Goal: Contribute content: Add original content to the website for others to see

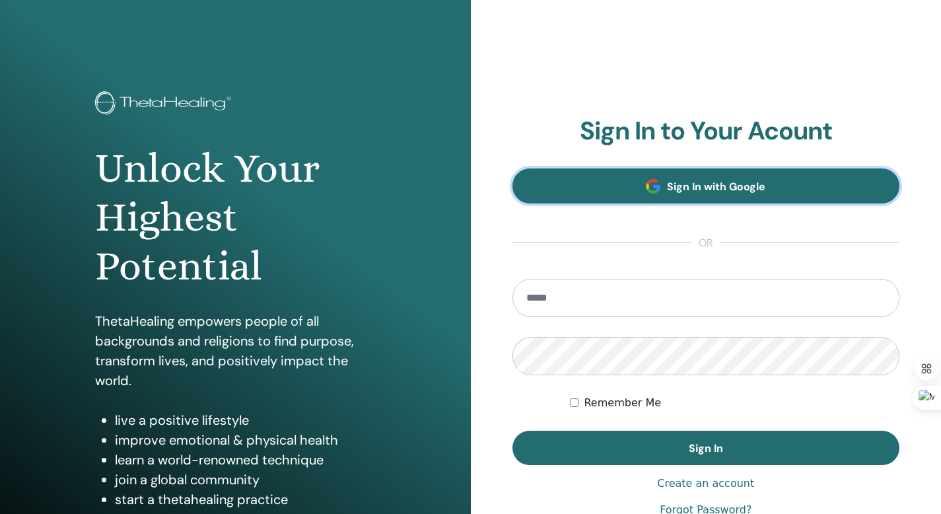
click at [744, 170] on link "Sign In with Google" at bounding box center [706, 185] width 388 height 35
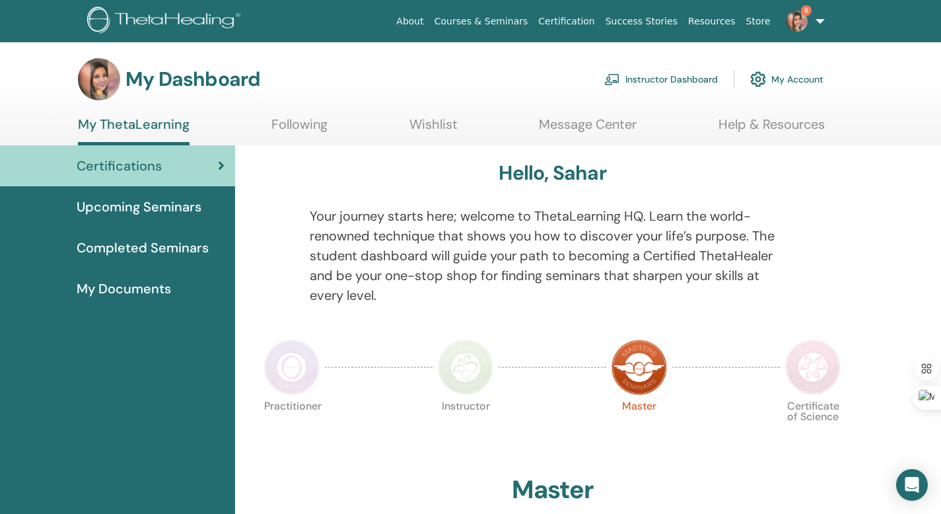
click at [681, 91] on link "Instructor Dashboard" at bounding box center [661, 79] width 114 height 29
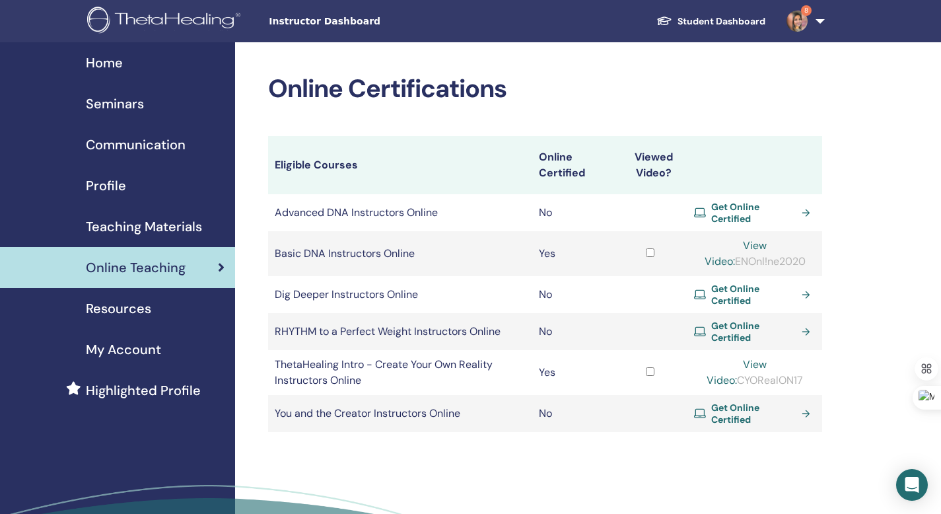
click at [656, 245] on td at bounding box center [650, 253] width 75 height 45
click at [147, 106] on div "Seminars" at bounding box center [118, 104] width 214 height 20
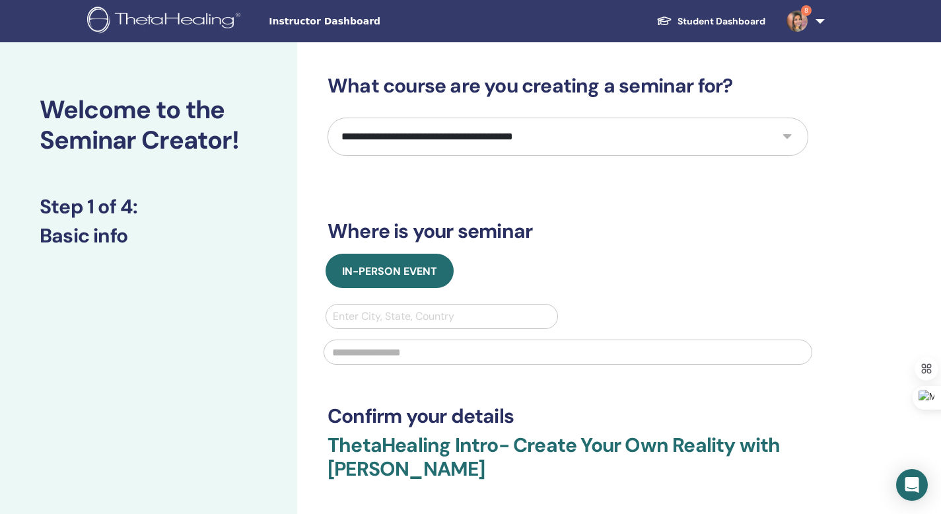
click at [574, 250] on div "**********" at bounding box center [567, 319] width 481 height 491
click at [590, 131] on select "**********" at bounding box center [567, 137] width 481 height 38
select select "*"
click at [327, 118] on select "**********" at bounding box center [567, 137] width 481 height 38
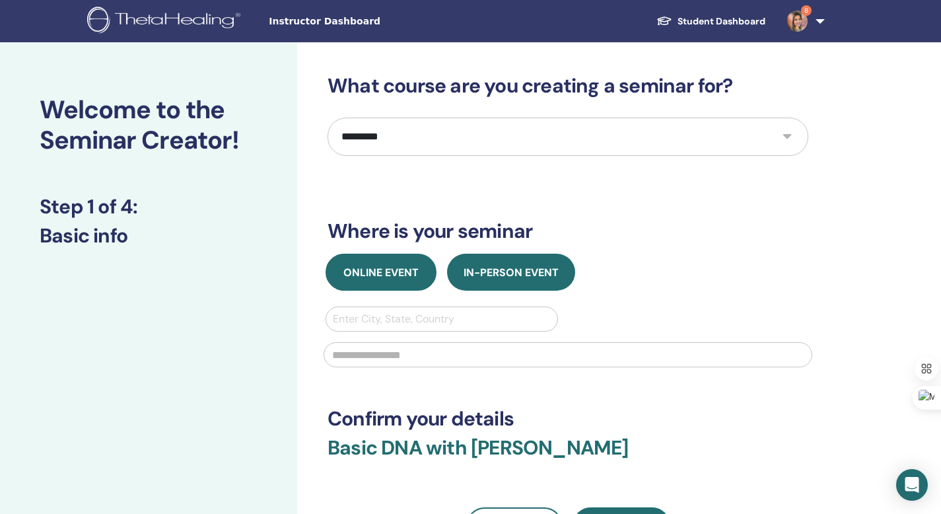
click at [358, 265] on span "Online Event" at bounding box center [380, 272] width 75 height 14
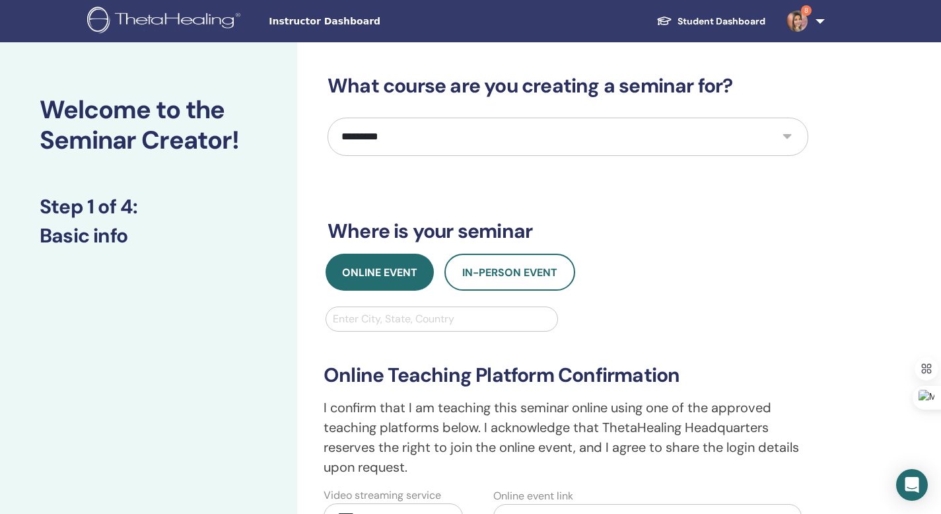
click at [485, 319] on div at bounding box center [442, 319] width 218 height 18
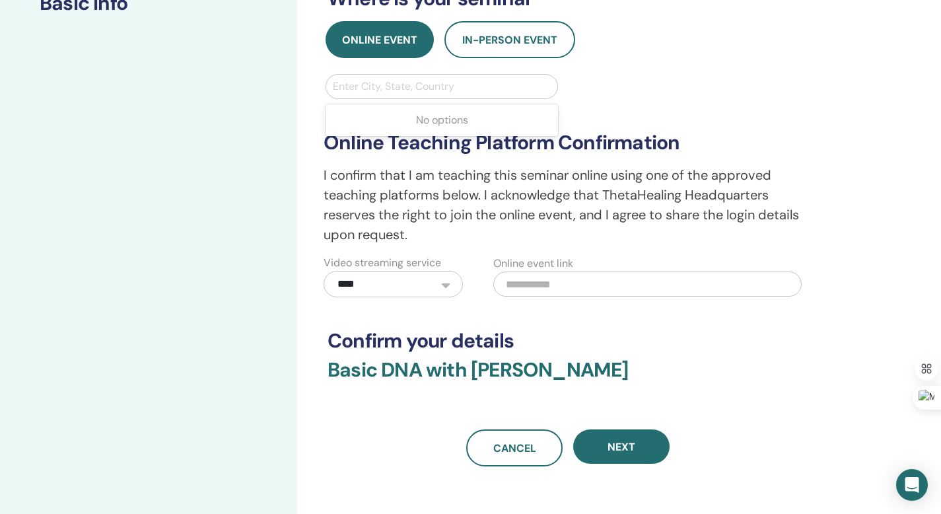
scroll to position [233, 0]
click at [678, 382] on h3 "Basic DNA with Sahar Taghizadeh" at bounding box center [567, 377] width 481 height 40
paste input "**********"
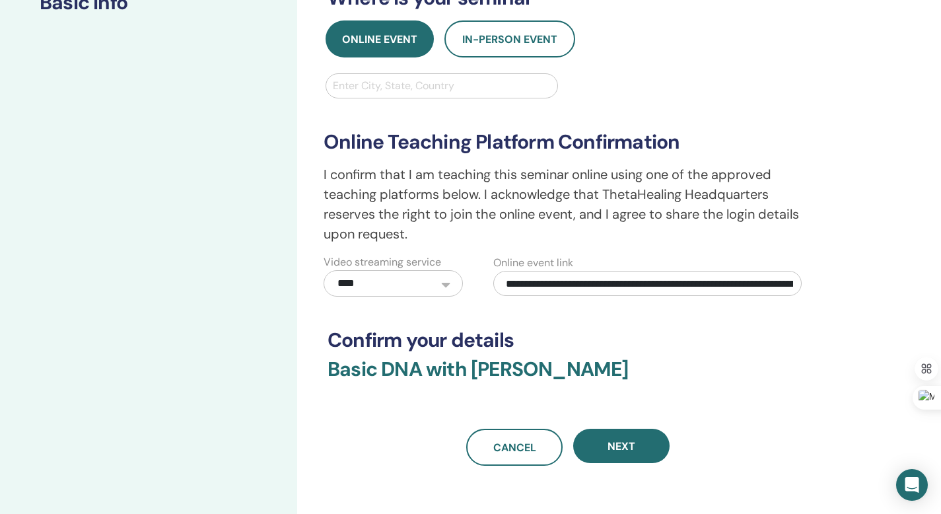
scroll to position [0, 127]
type input "**********"
click at [753, 327] on div "**********" at bounding box center [567, 153] width 481 height 625
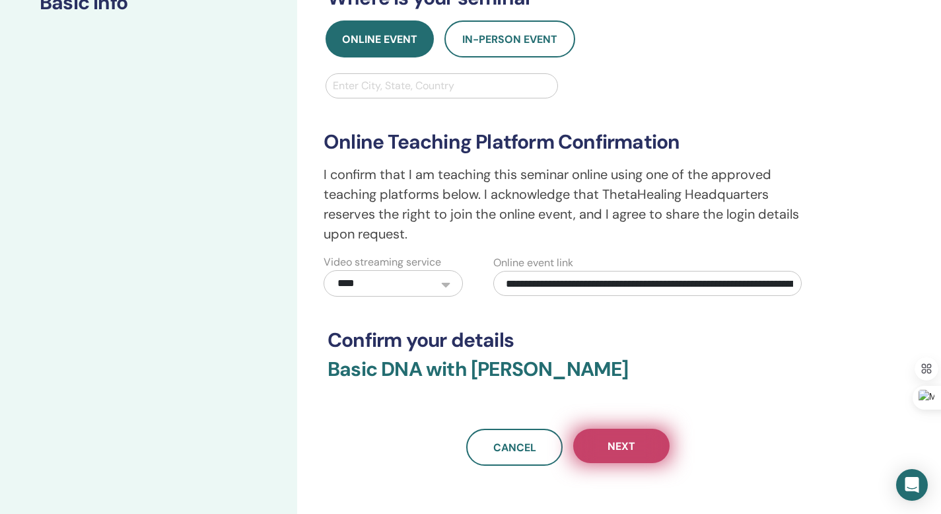
click at [628, 458] on button "Next" at bounding box center [621, 446] width 96 height 34
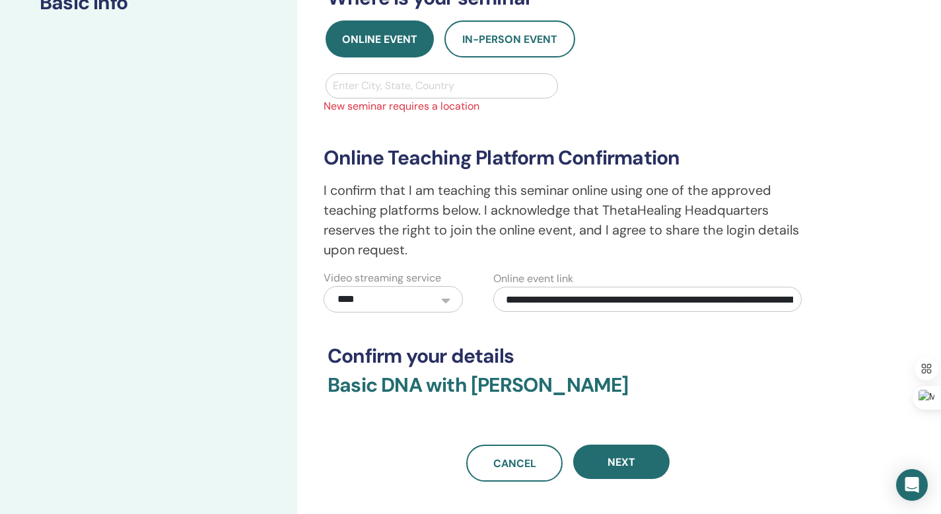
click at [462, 91] on div at bounding box center [442, 86] width 218 height 18
type input "******"
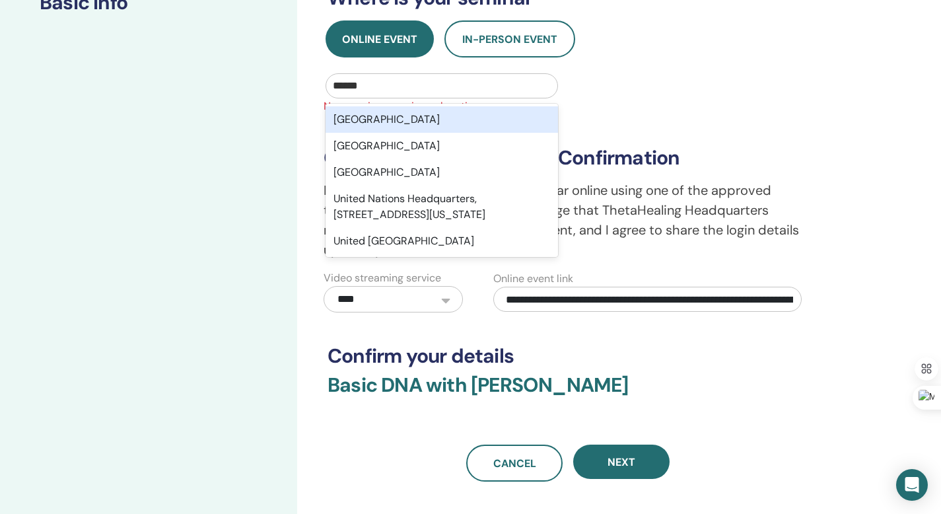
click at [479, 112] on div "United States" at bounding box center [442, 119] width 232 height 26
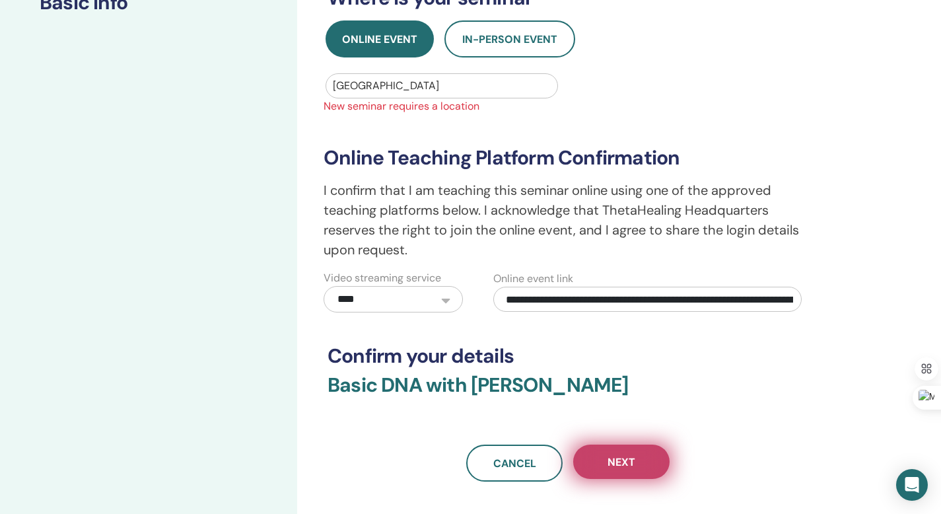
click at [646, 463] on button "Next" at bounding box center [621, 461] width 96 height 34
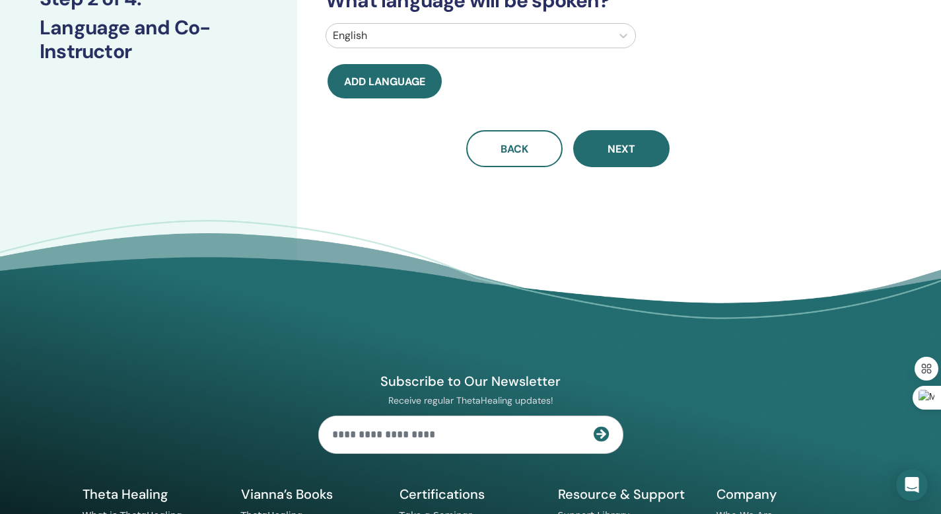
scroll to position [72, 0]
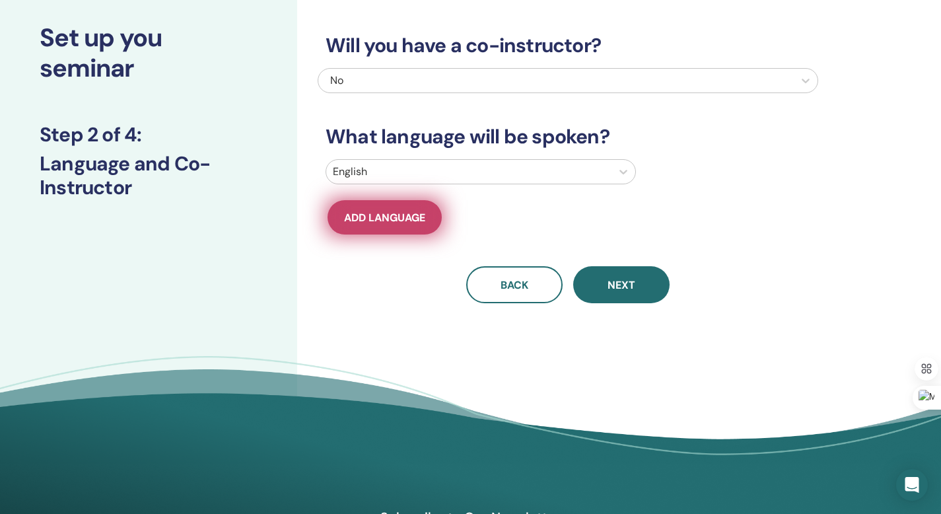
click at [402, 219] on span "Add language" at bounding box center [384, 218] width 81 height 14
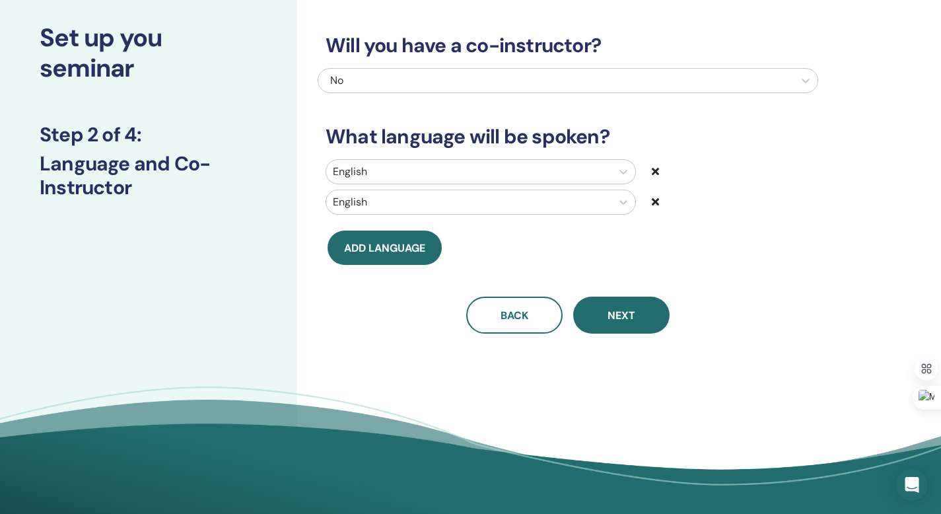
click at [397, 201] on div at bounding box center [469, 202] width 272 height 18
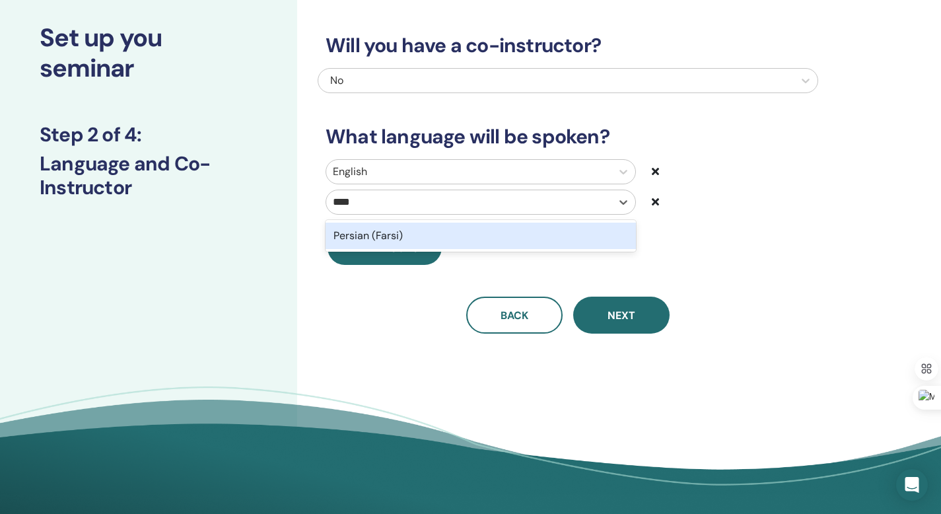
type input "*****"
click at [424, 231] on div "Persian (Farsi)" at bounding box center [481, 236] width 310 height 26
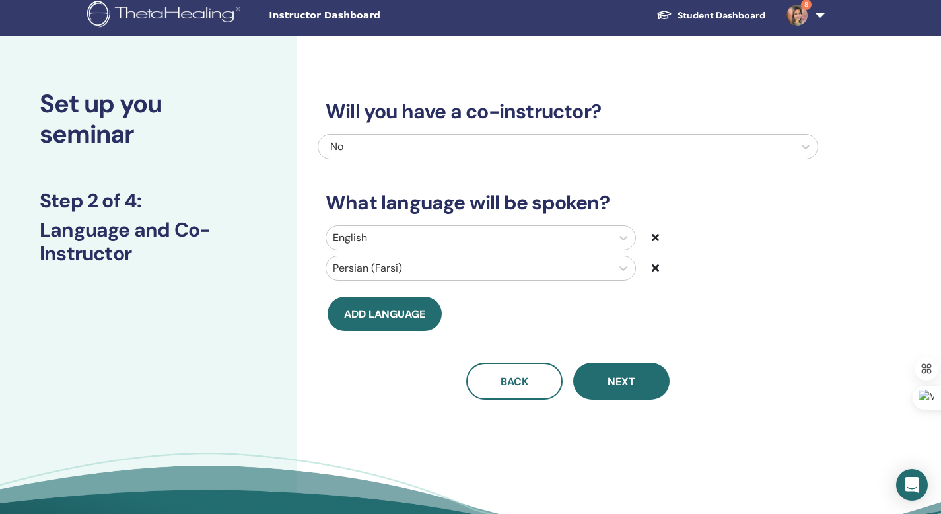
scroll to position [11, 0]
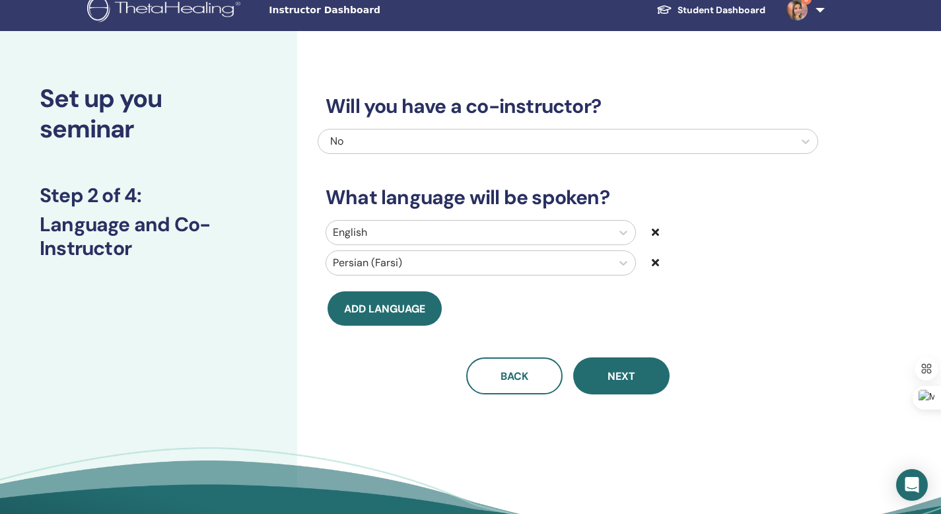
click at [718, 133] on div at bounding box center [556, 141] width 462 height 18
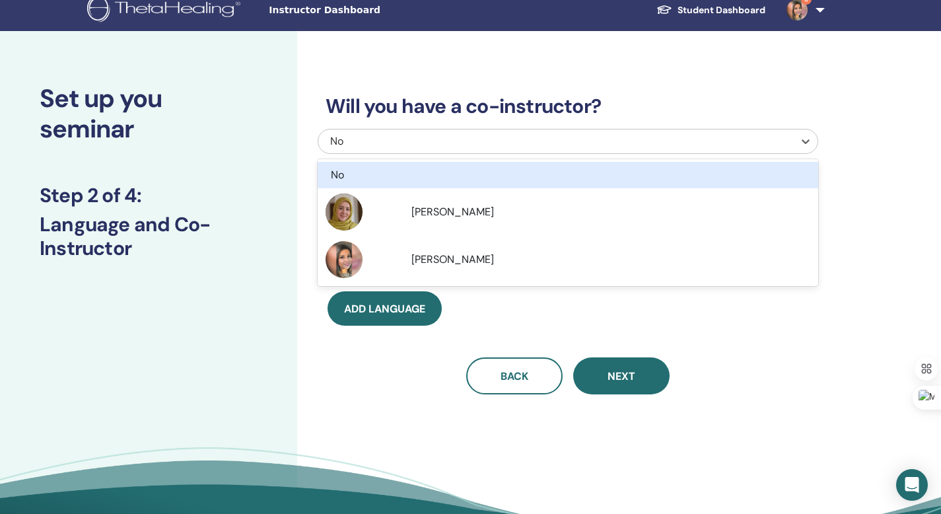
click at [718, 133] on div at bounding box center [556, 141] width 462 height 18
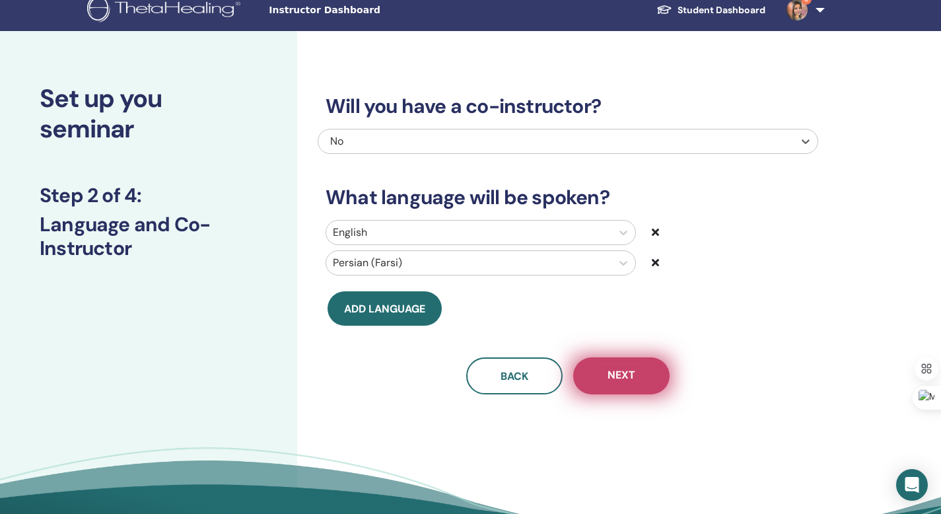
click at [644, 384] on button "Next" at bounding box center [621, 375] width 96 height 37
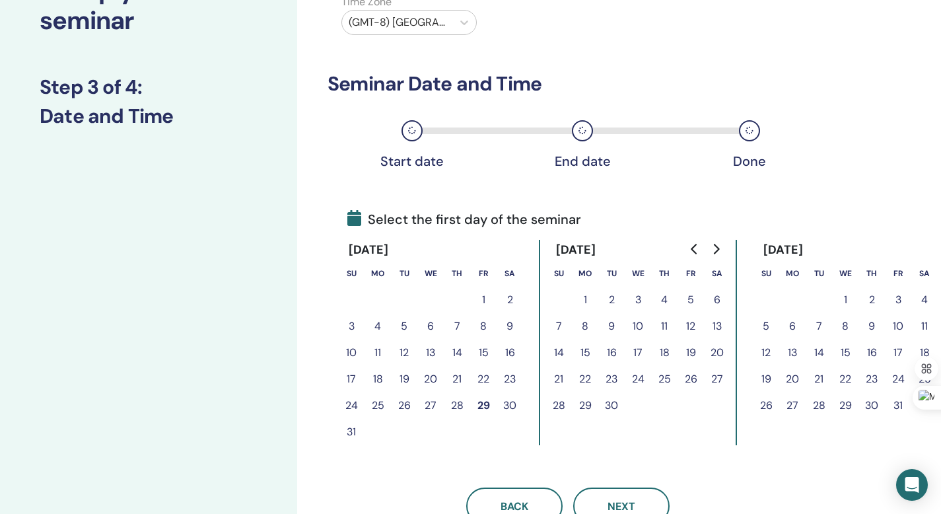
scroll to position [123, 0]
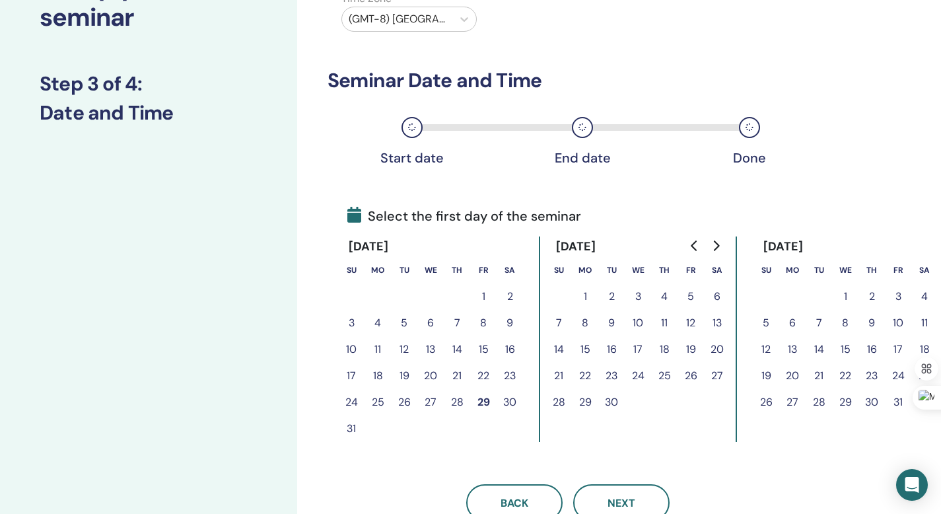
click at [508, 403] on button "30" at bounding box center [510, 402] width 26 height 26
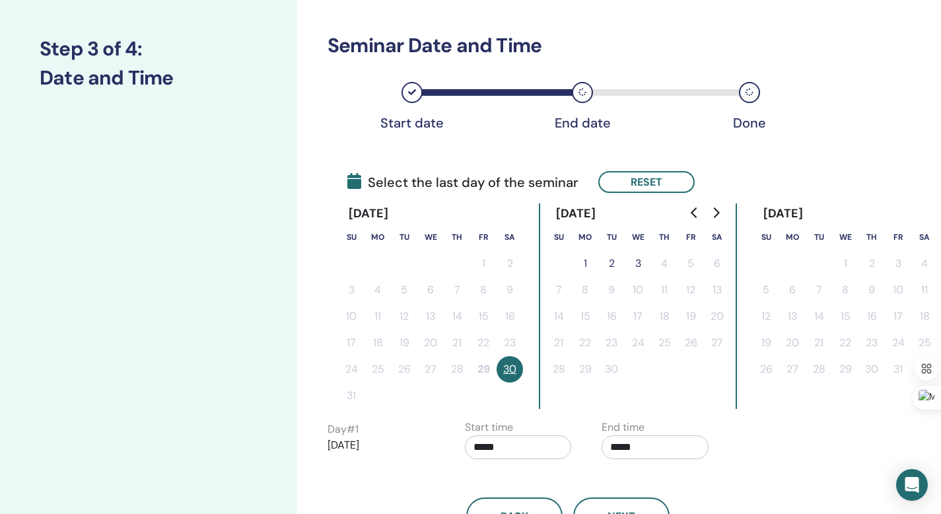
scroll to position [164, 0]
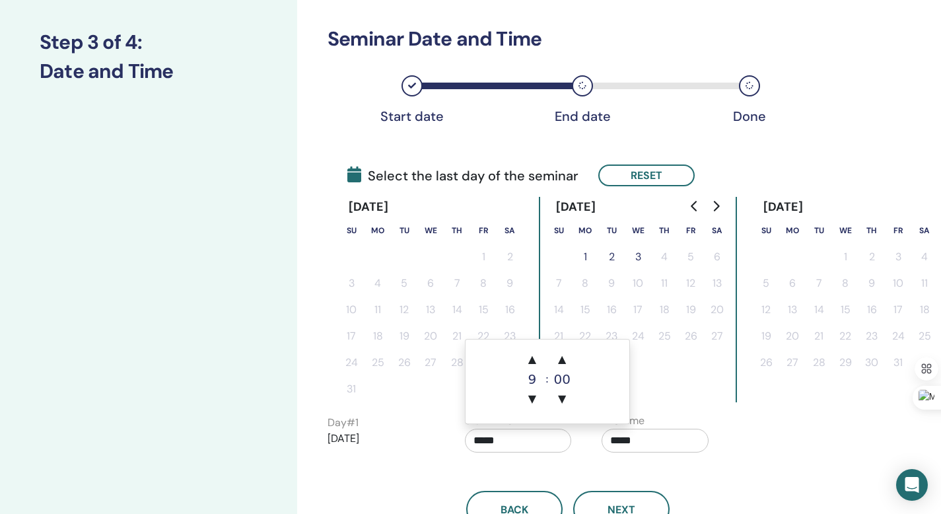
click at [506, 440] on input "*****" at bounding box center [518, 441] width 107 height 24
click at [538, 359] on span "▲" at bounding box center [532, 359] width 26 height 26
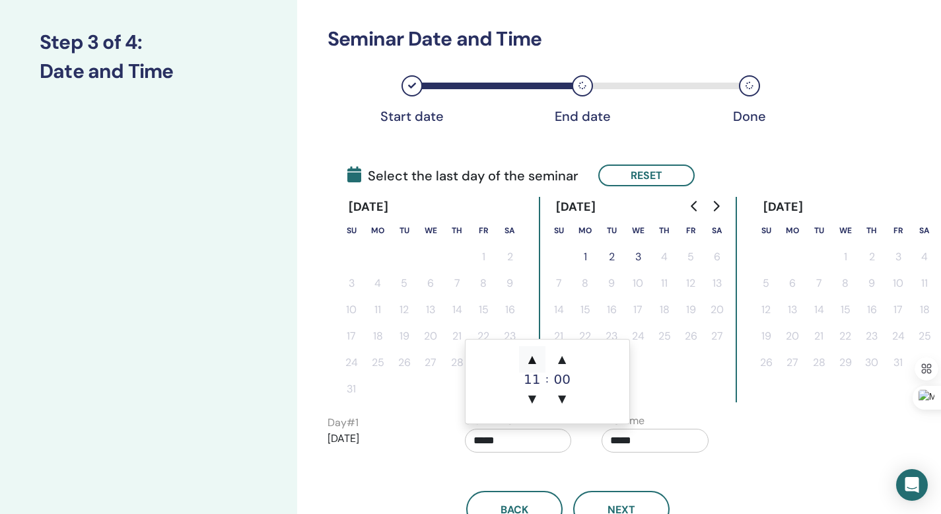
click at [534, 359] on span "▲" at bounding box center [532, 359] width 26 height 26
click at [539, 395] on span "▼" at bounding box center [532, 399] width 26 height 26
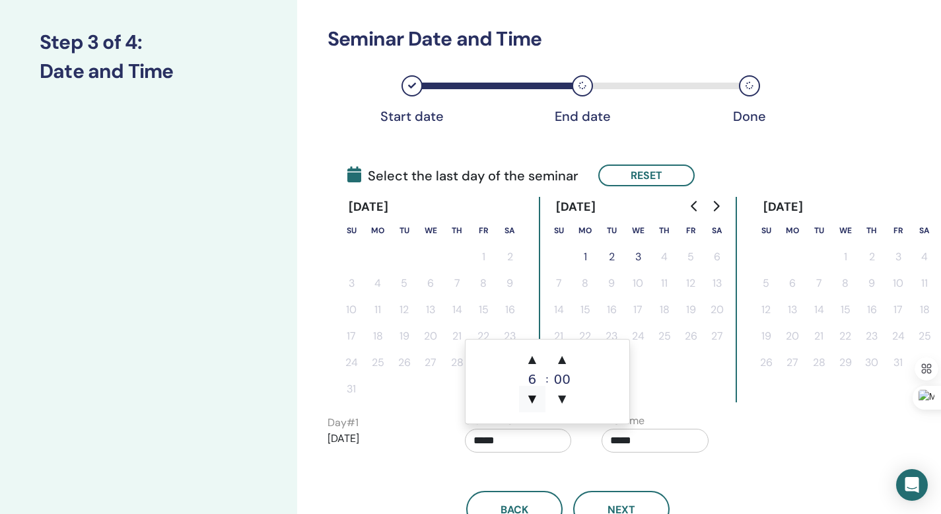
click at [539, 395] on span "▼" at bounding box center [532, 399] width 26 height 26
type input "*****"
click at [576, 469] on div "Back Next" at bounding box center [568, 493] width 500 height 69
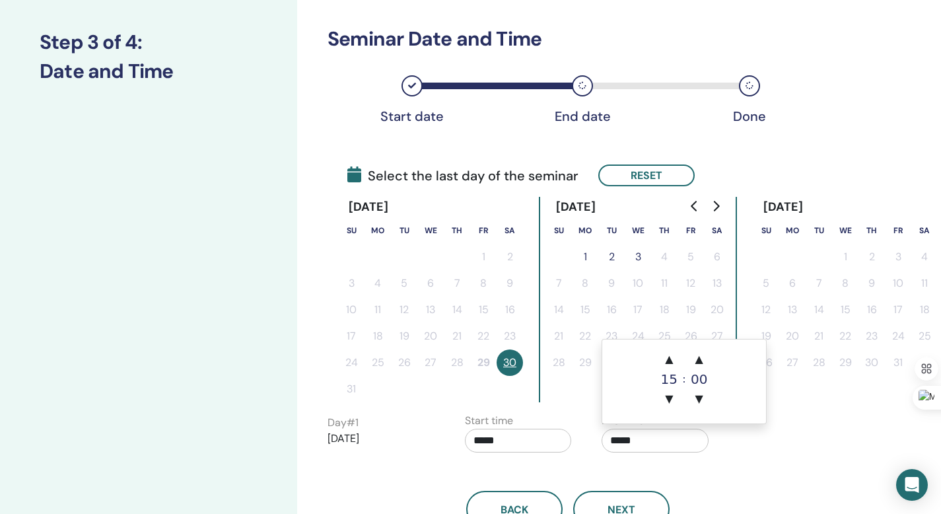
click at [618, 446] on input "*****" at bounding box center [654, 441] width 107 height 24
click at [668, 355] on span "▲" at bounding box center [669, 359] width 26 height 26
click at [668, 357] on span "▲" at bounding box center [669, 359] width 26 height 26
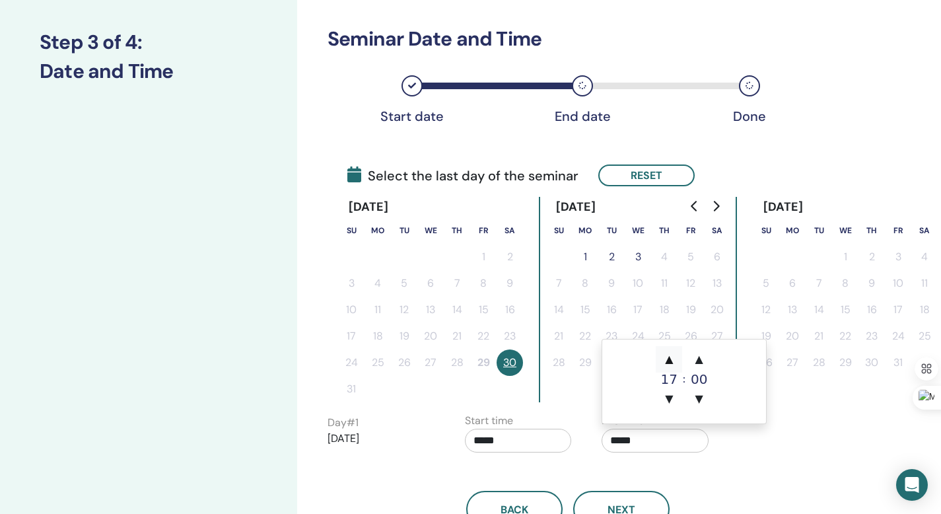
click at [668, 358] on span "▲" at bounding box center [669, 359] width 26 height 26
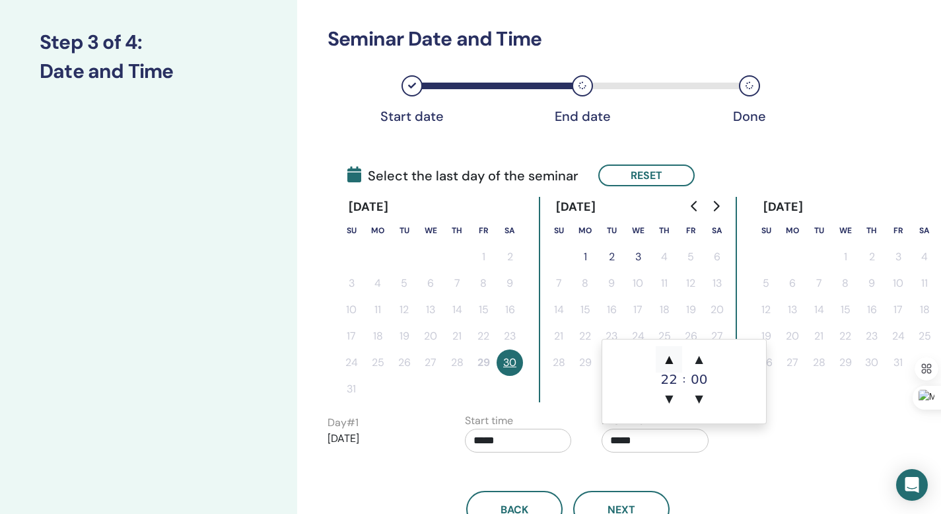
click at [668, 358] on span "▲" at bounding box center [669, 359] width 26 height 26
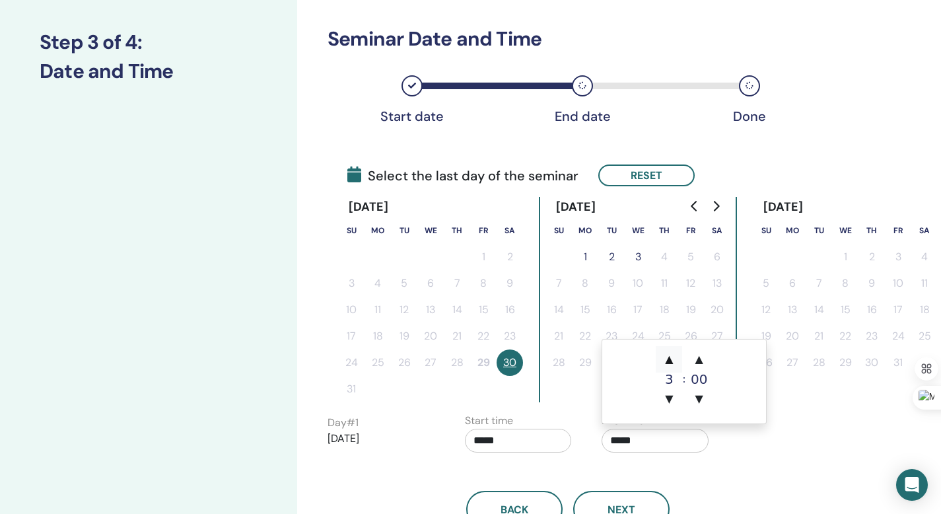
click at [668, 358] on span "▲" at bounding box center [669, 359] width 26 height 26
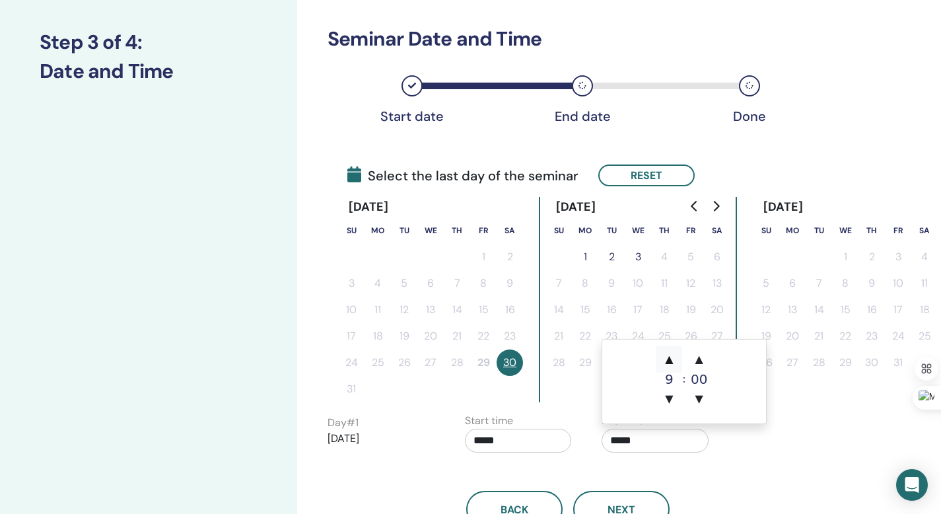
click at [668, 358] on span "▲" at bounding box center [669, 359] width 26 height 26
type input "*****"
click at [722, 468] on div "Back Next" at bounding box center [568, 493] width 500 height 69
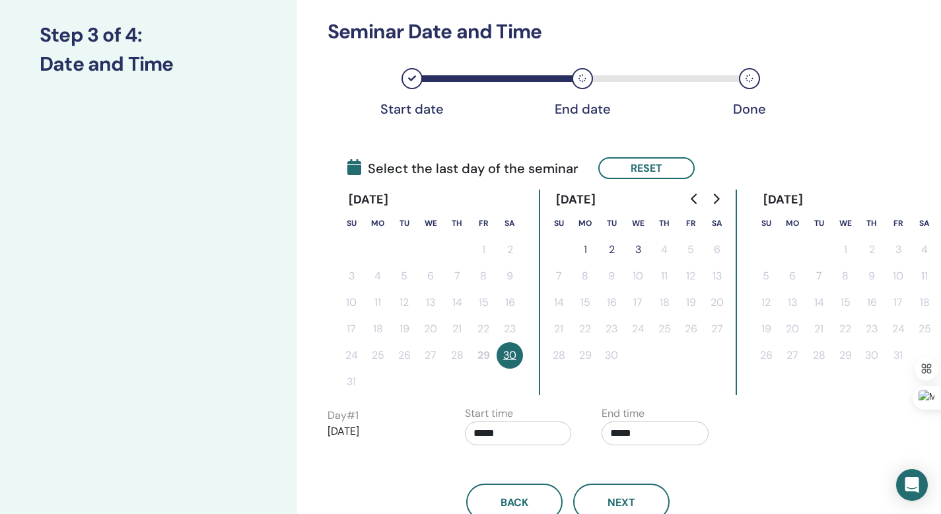
scroll to position [180, 0]
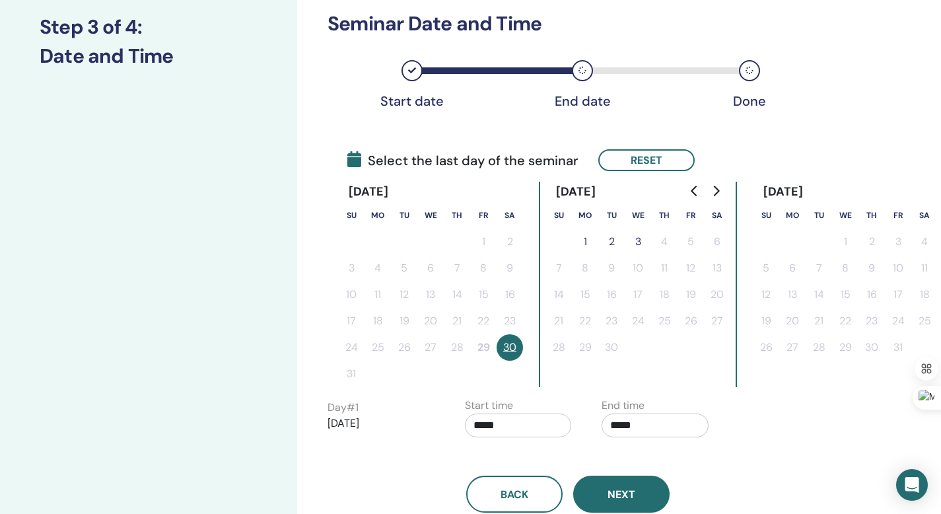
click at [646, 494] on button "Next" at bounding box center [621, 493] width 96 height 37
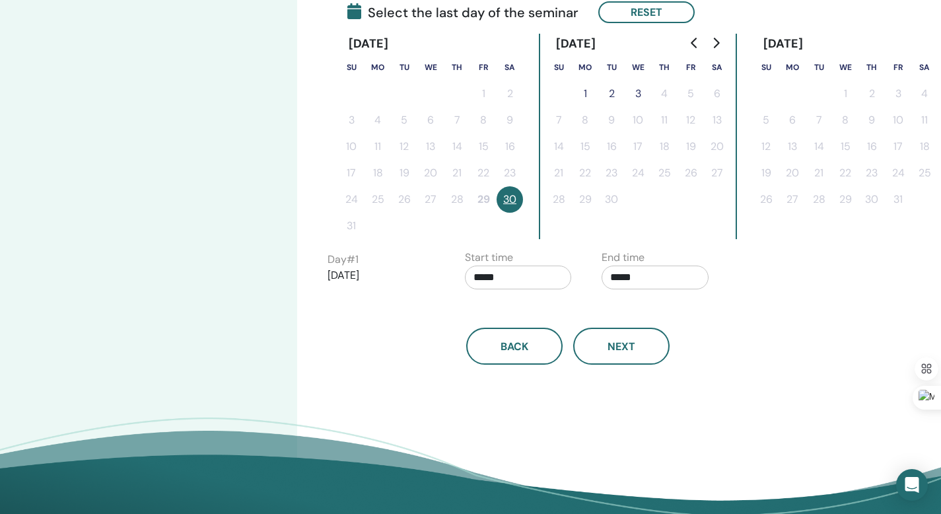
scroll to position [389, 0]
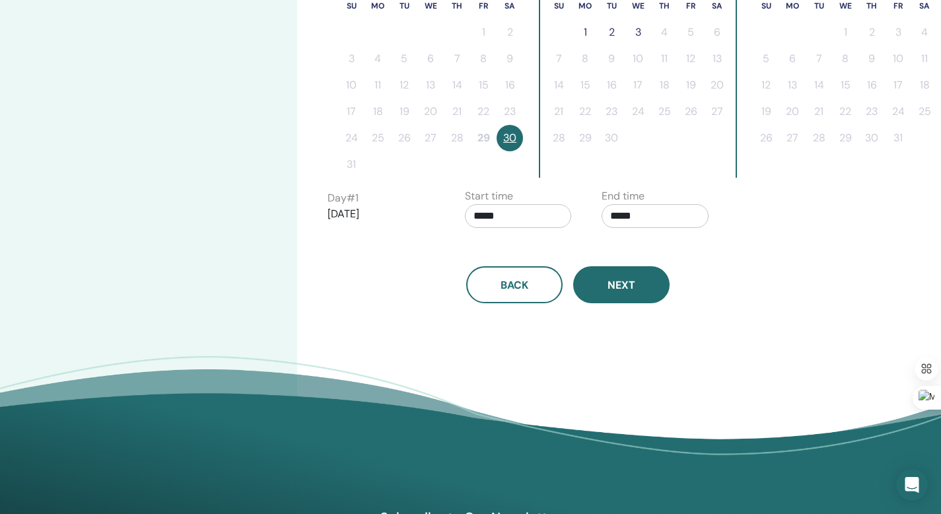
click at [641, 289] on button "Next" at bounding box center [621, 284] width 96 height 37
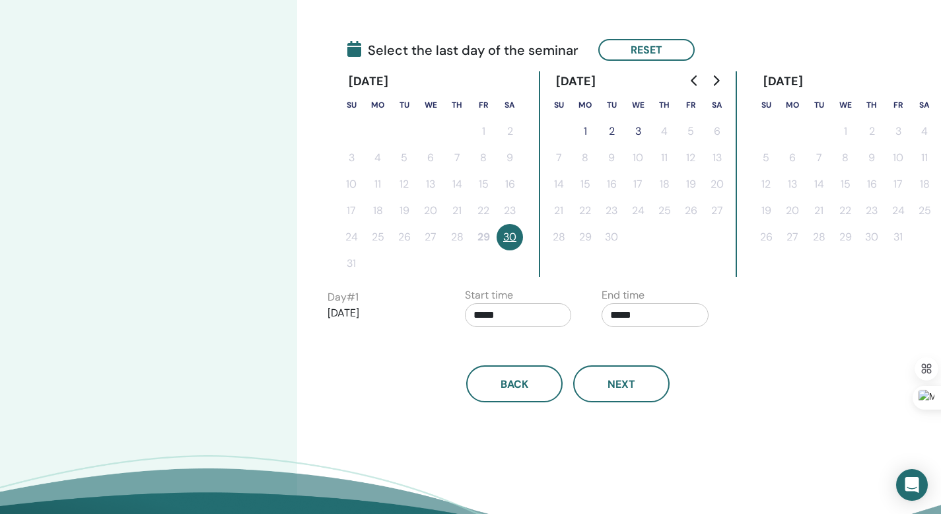
scroll to position [292, 0]
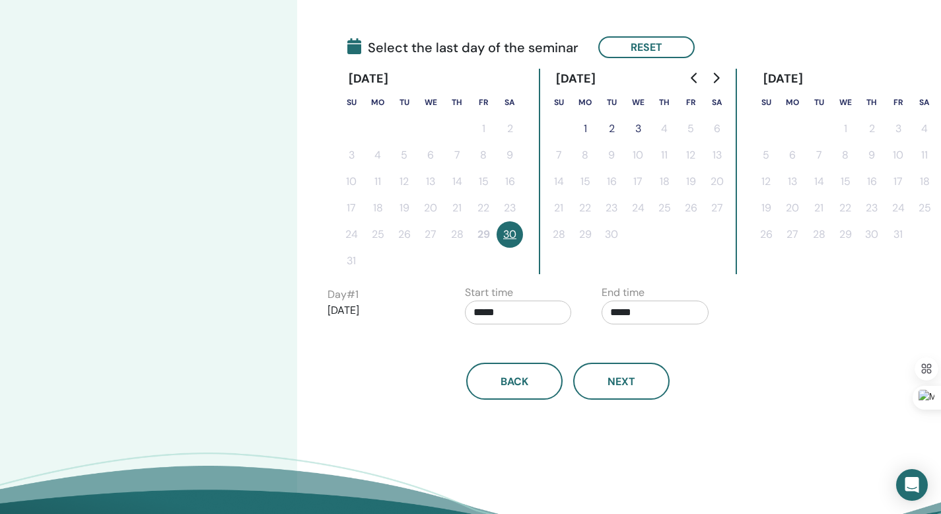
click at [357, 315] on p "2025/08/30" at bounding box center [380, 310] width 107 height 16
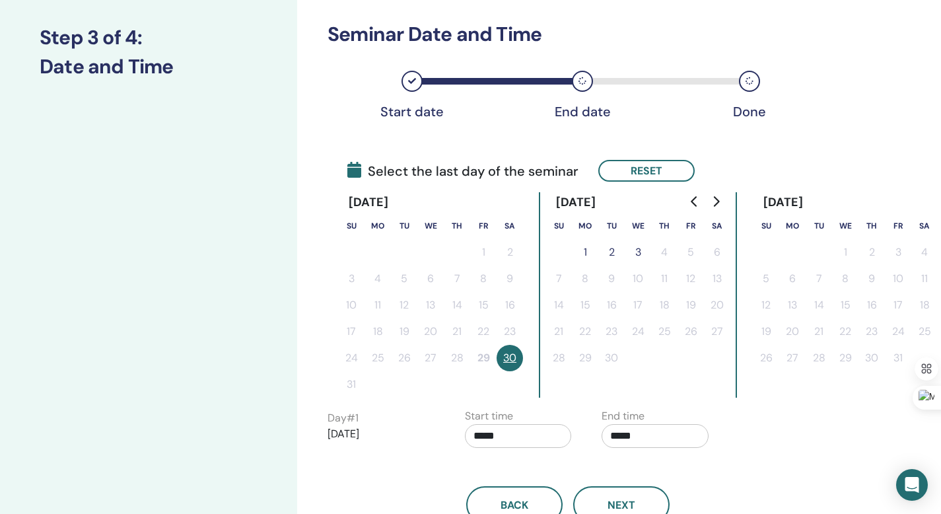
click at [580, 77] on icon at bounding box center [582, 81] width 8 height 8
click at [586, 248] on button "1" at bounding box center [585, 252] width 26 height 26
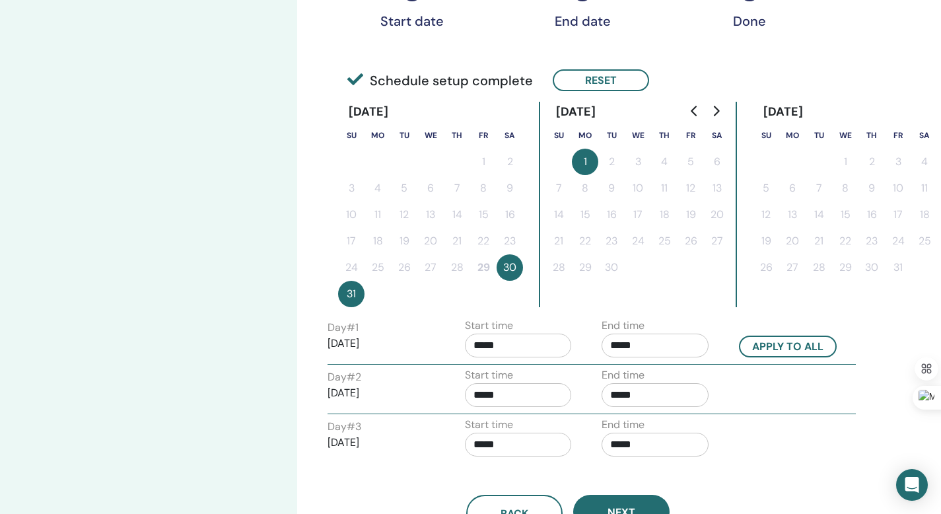
scroll to position [269, 0]
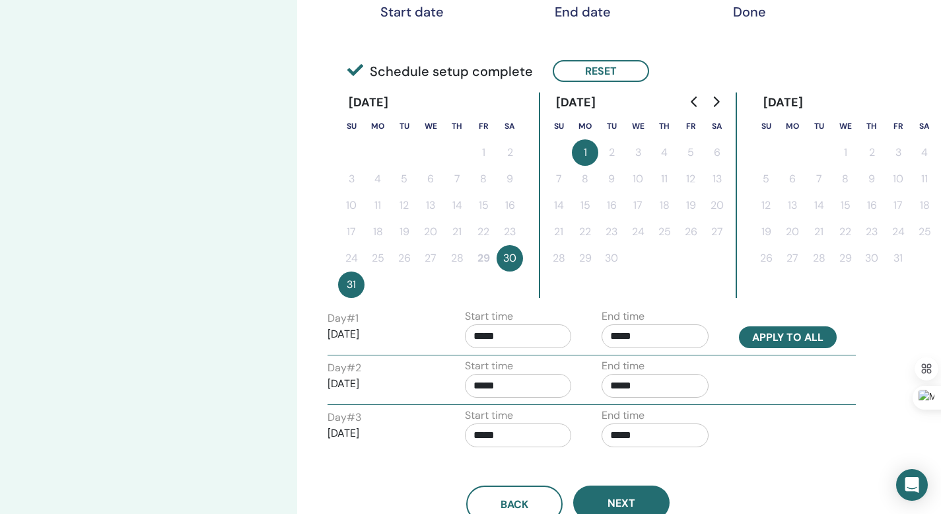
click at [790, 329] on button "Apply to all" at bounding box center [788, 337] width 98 height 22
type input "*****"
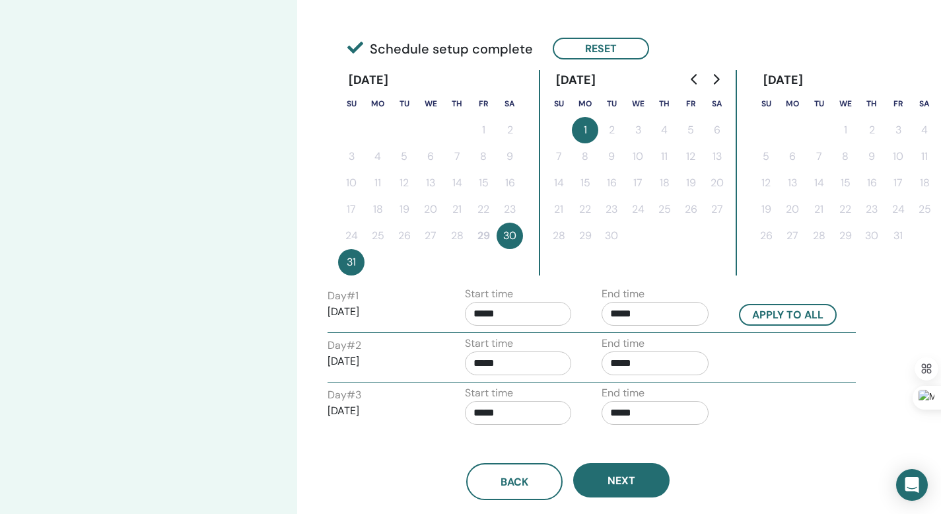
scroll to position [379, 0]
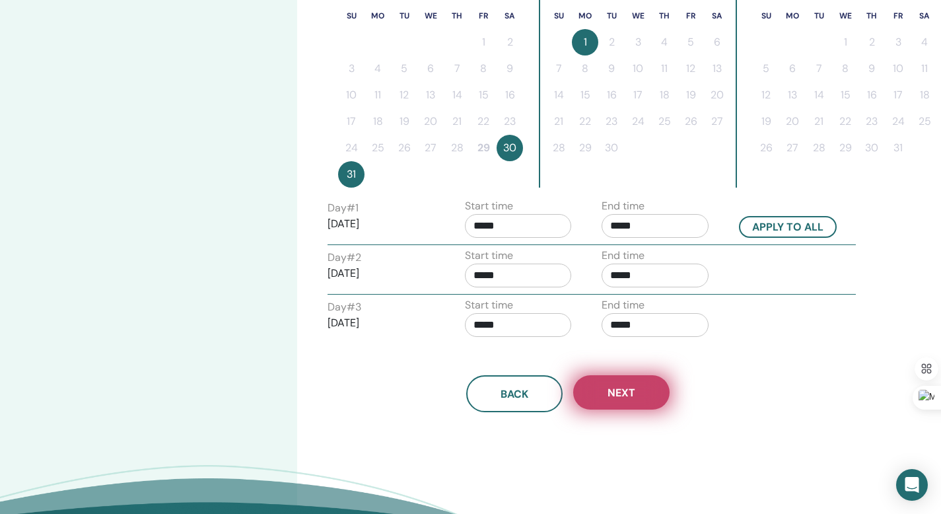
click at [654, 404] on button "Next" at bounding box center [621, 392] width 96 height 34
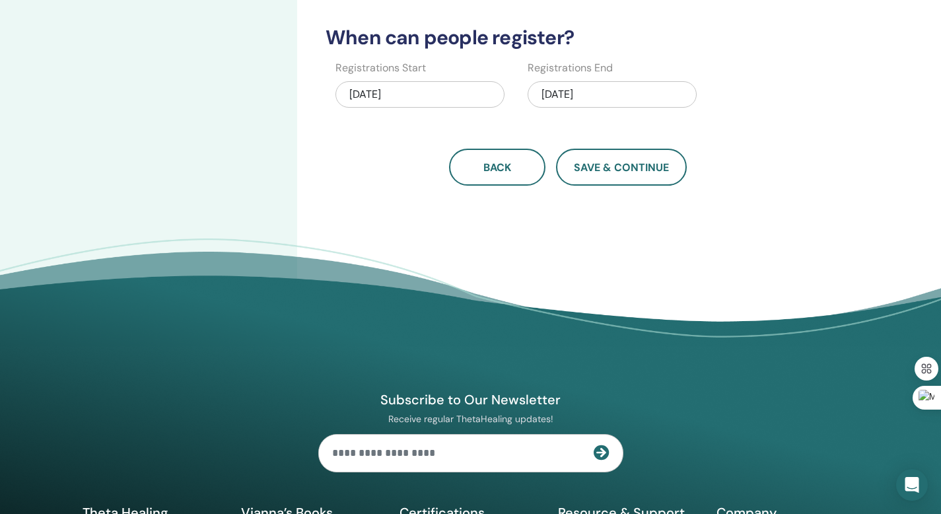
scroll to position [408, 0]
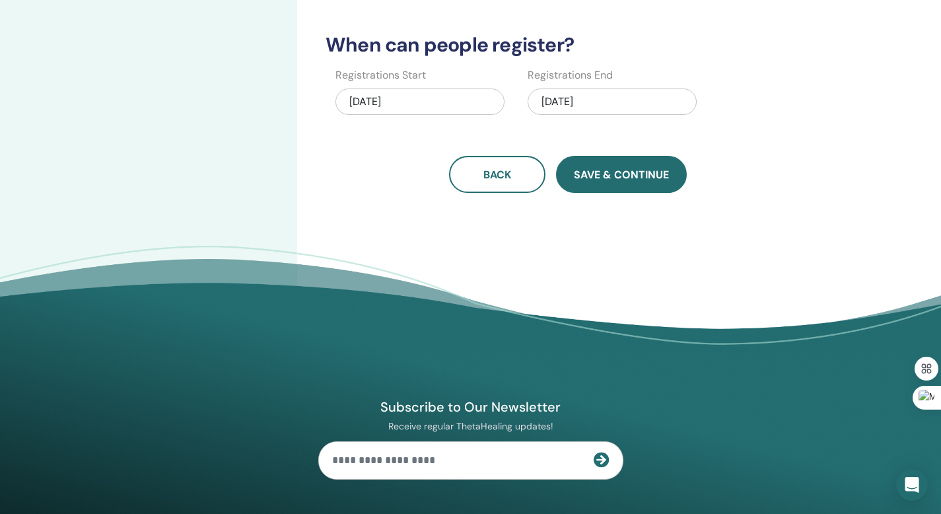
click at [651, 165] on button "Save & Continue" at bounding box center [621, 174] width 131 height 37
click at [650, 175] on span "Save & Continue" at bounding box center [621, 175] width 95 height 14
click at [621, 174] on span "Save & Continue" at bounding box center [621, 175] width 95 height 14
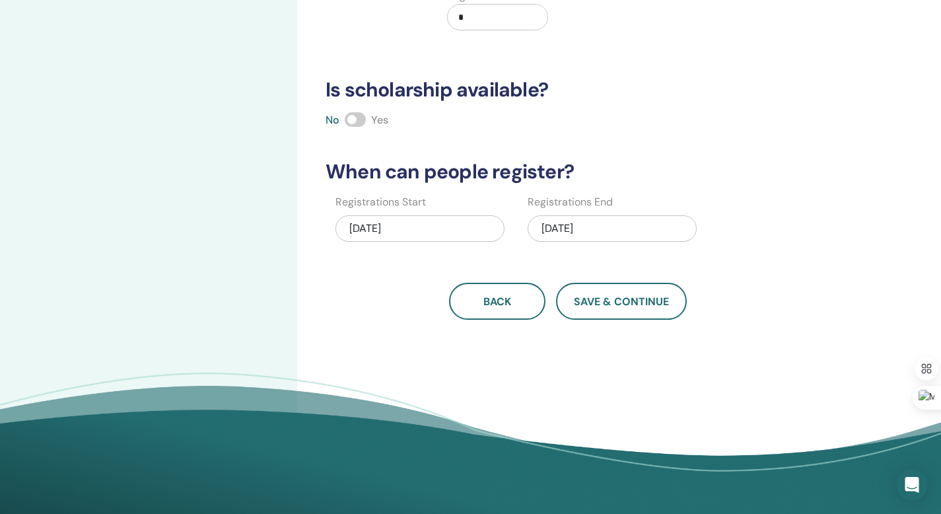
scroll to position [275, 0]
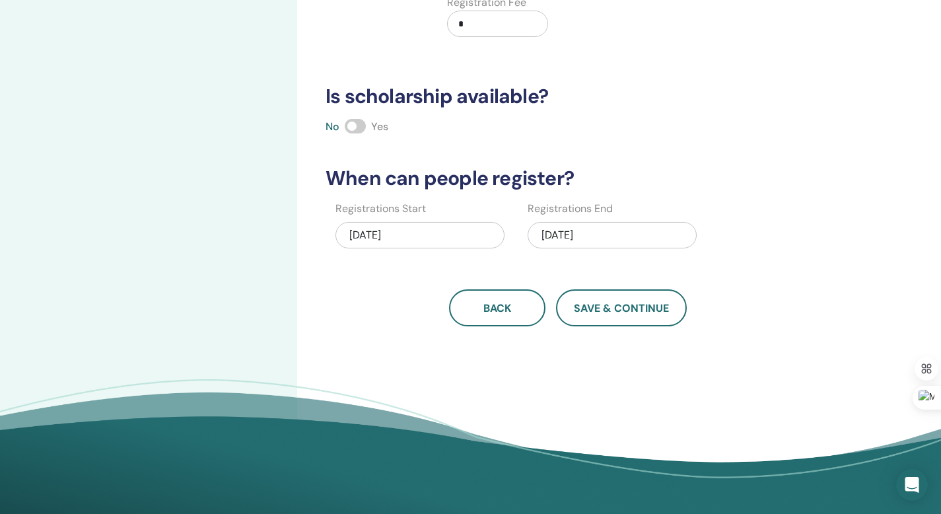
click at [361, 127] on span at bounding box center [355, 126] width 21 height 15
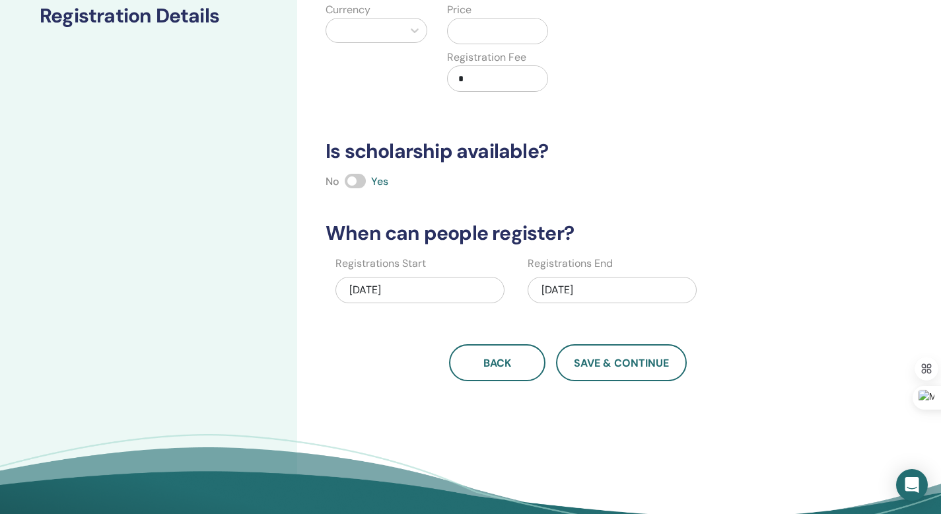
scroll to position [0, 0]
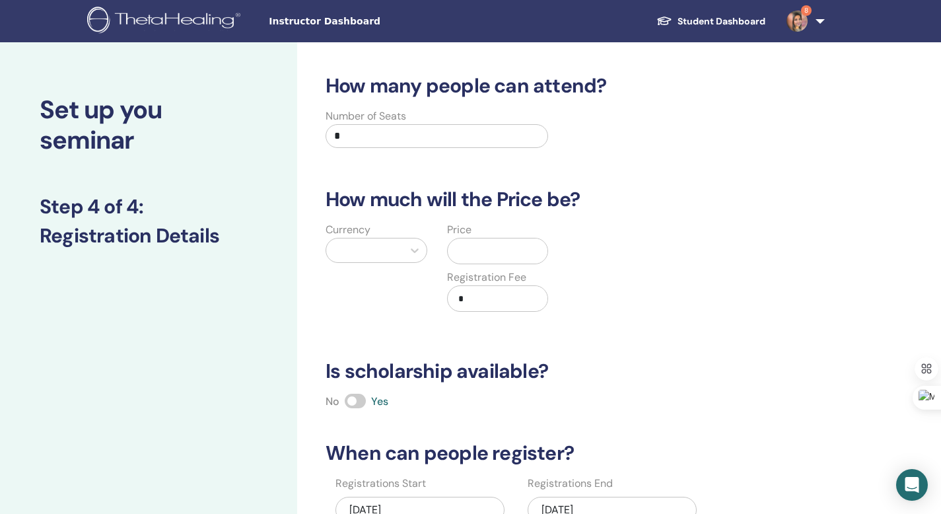
click at [385, 254] on div at bounding box center [364, 250] width 63 height 18
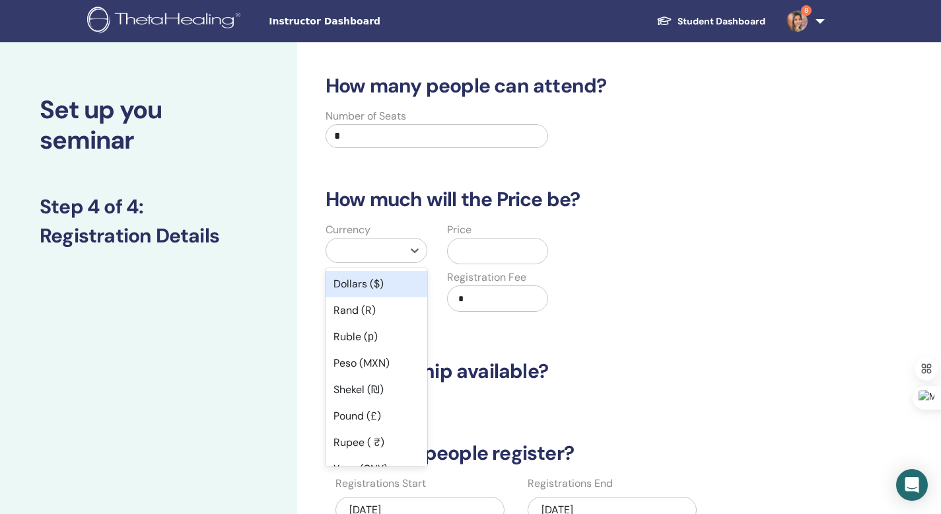
click at [381, 290] on div "Dollars ($)" at bounding box center [377, 284] width 102 height 26
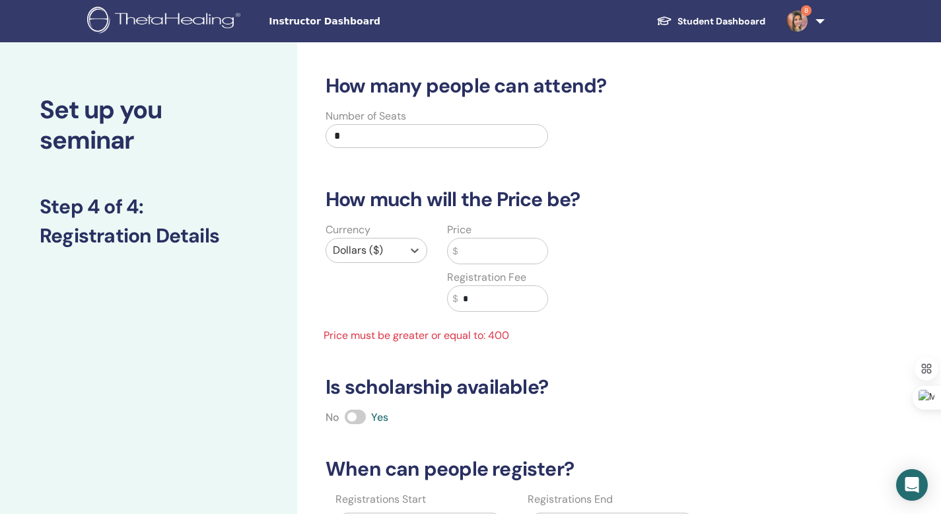
click at [477, 256] on input "text" at bounding box center [503, 250] width 90 height 25
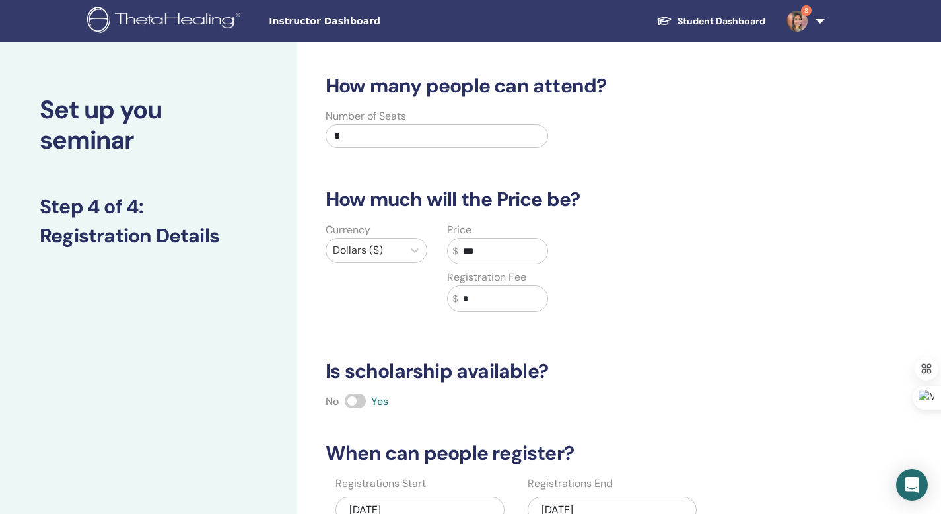
type input "***"
drag, startPoint x: 380, startPoint y: 123, endPoint x: 308, endPoint y: 118, distance: 71.5
click at [308, 118] on div "Number of Seats *" at bounding box center [558, 132] width 500 height 48
drag, startPoint x: 343, startPoint y: 137, endPoint x: 333, endPoint y: 135, distance: 9.5
click at [333, 135] on input "*" at bounding box center [437, 136] width 223 height 24
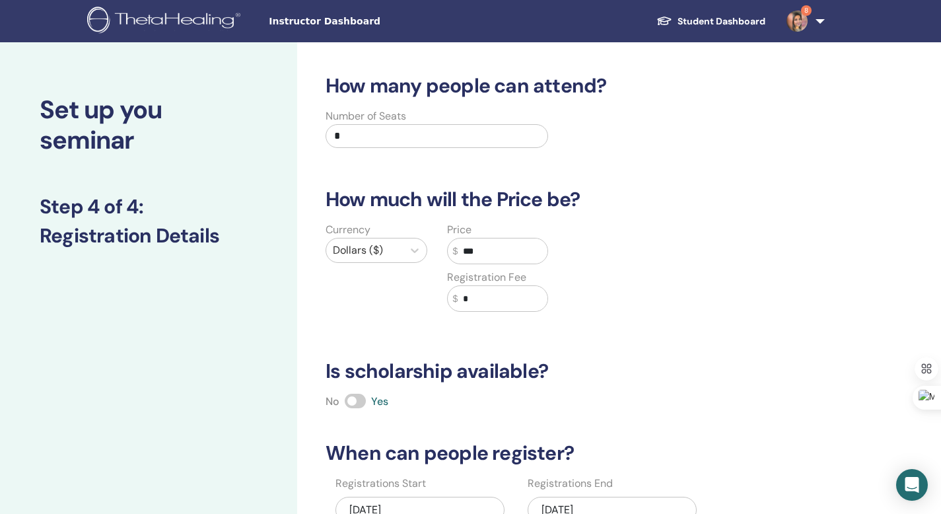
type input "*"
click at [759, 235] on div "Currency Dollars ($) Price $ *** Registration Fee $ *" at bounding box center [558, 275] width 500 height 106
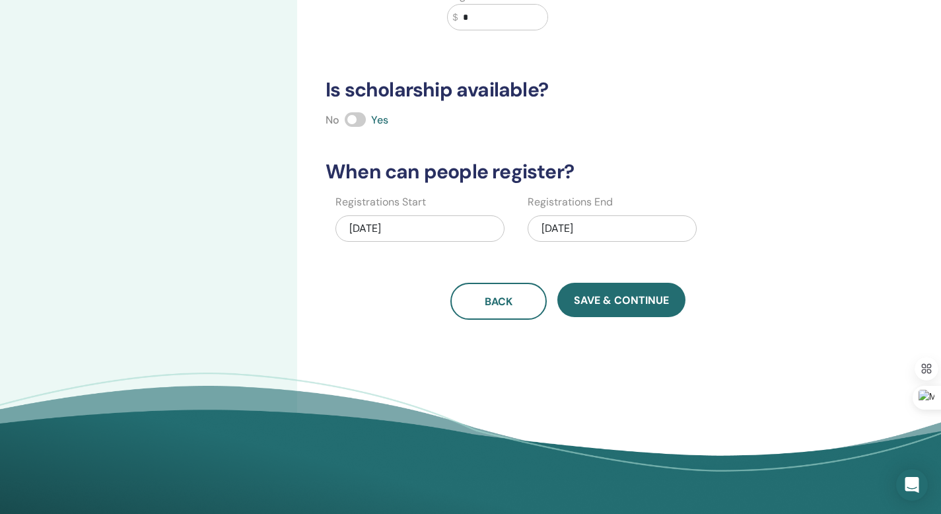
scroll to position [320, 0]
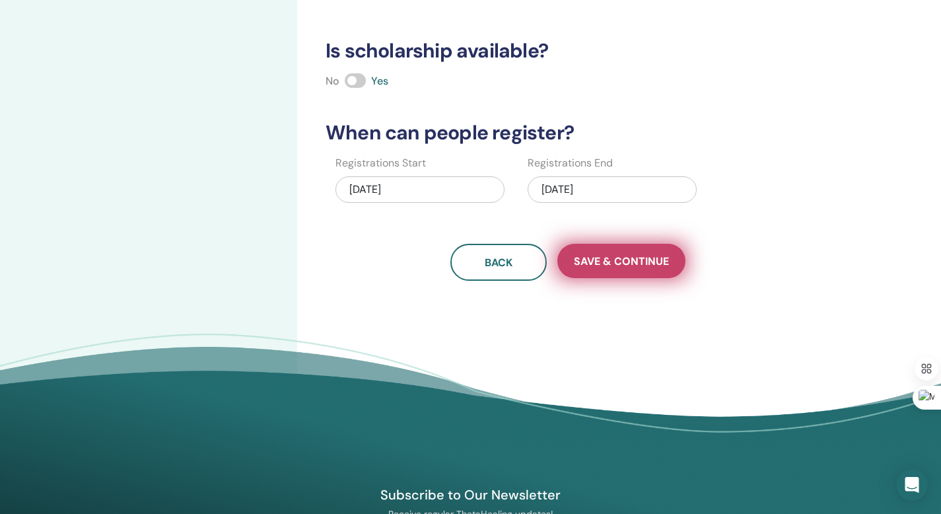
click at [663, 267] on span "Save & Continue" at bounding box center [621, 261] width 95 height 14
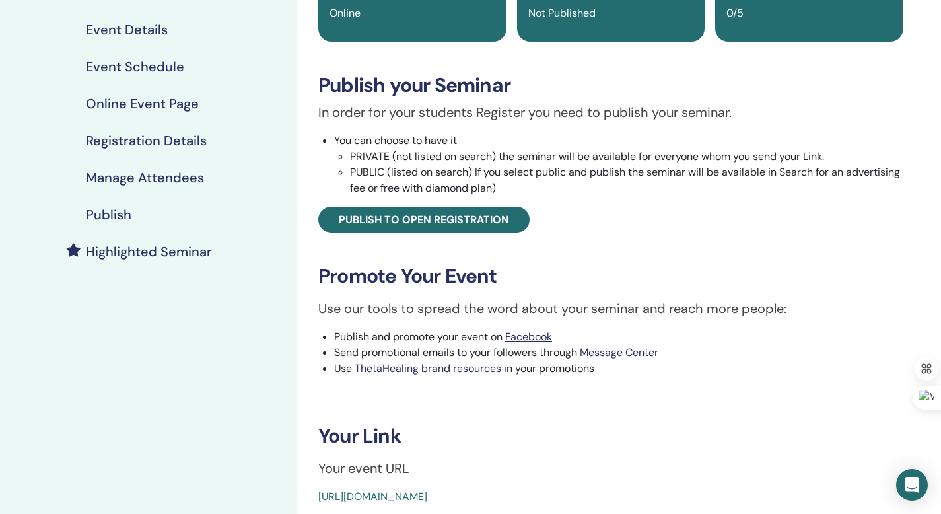
scroll to position [158, 0]
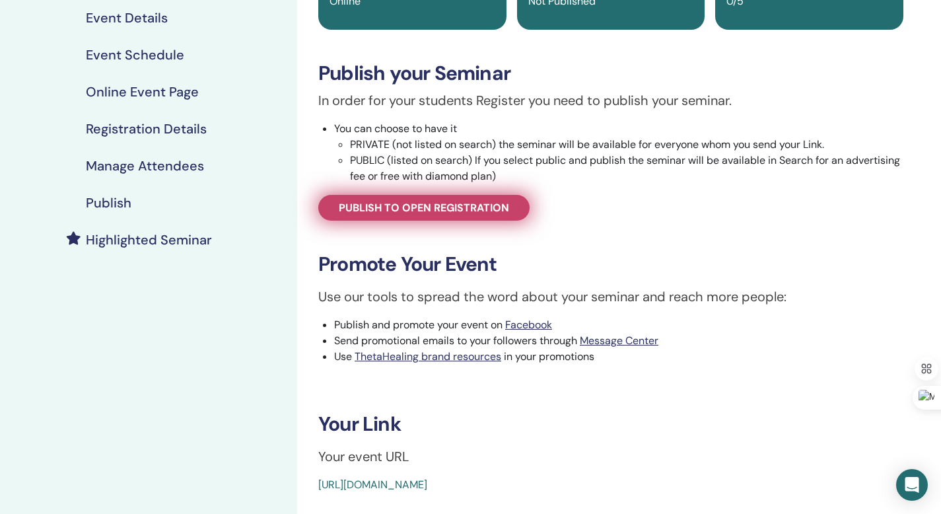
click at [429, 201] on span "Publish to open registration" at bounding box center [424, 208] width 170 height 14
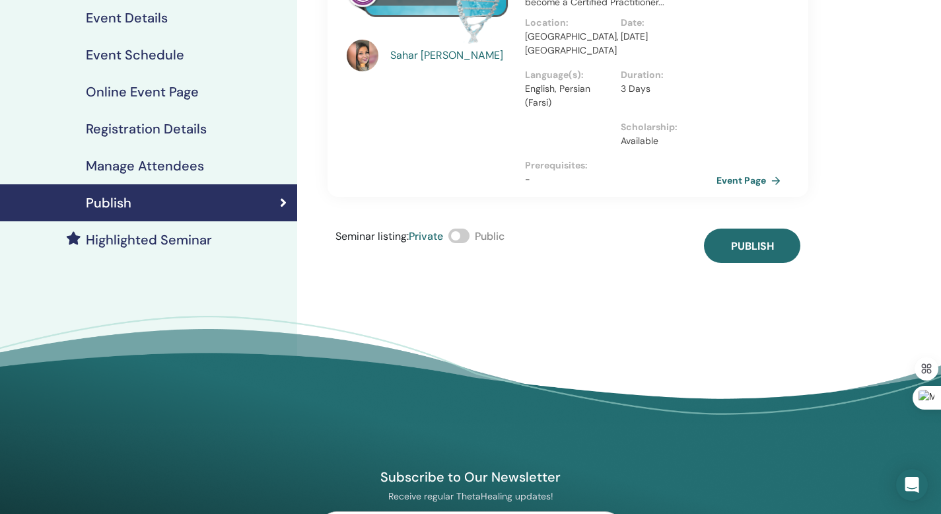
click at [456, 228] on span at bounding box center [458, 235] width 21 height 15
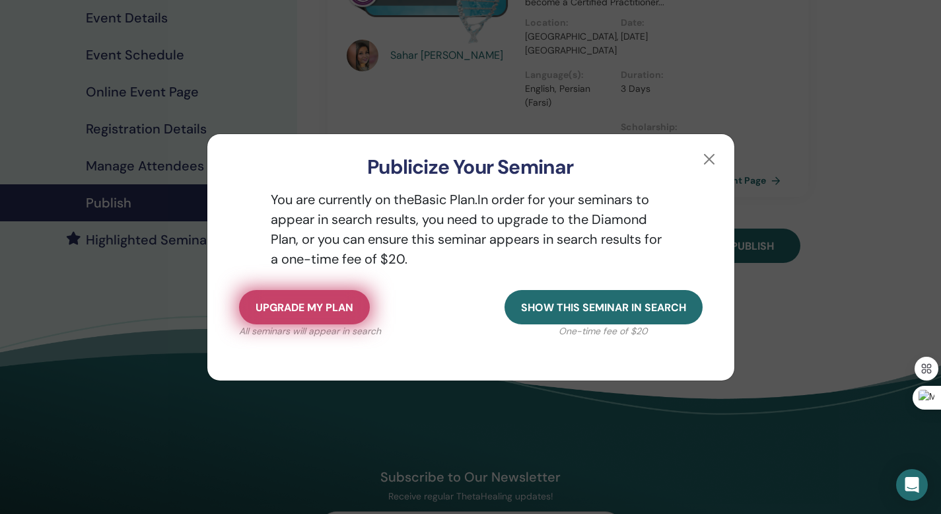
click at [316, 304] on span "Upgrade my plan" at bounding box center [305, 307] width 98 height 14
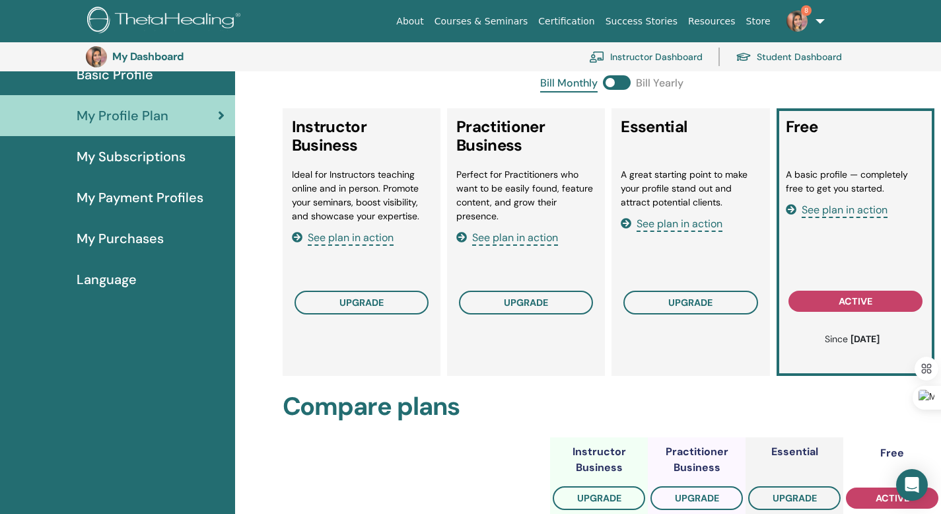
scroll to position [368, 0]
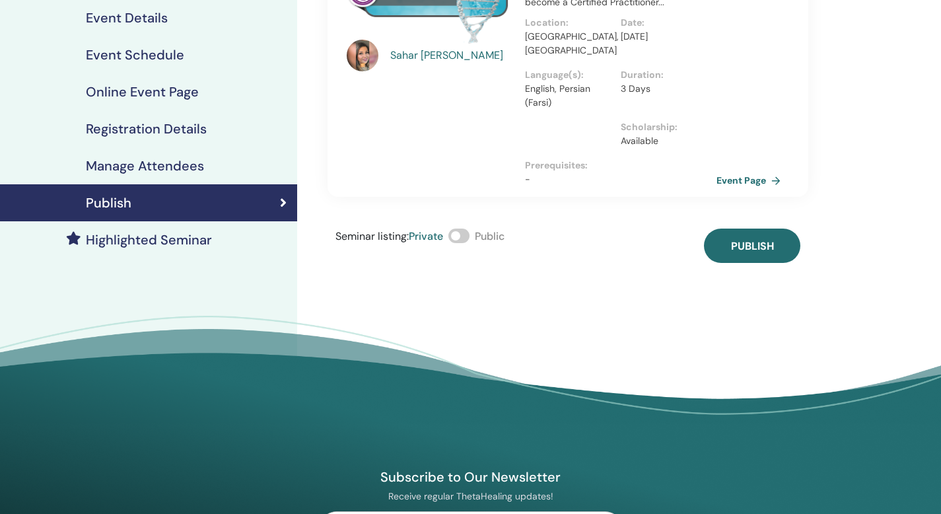
scroll to position [158, 0]
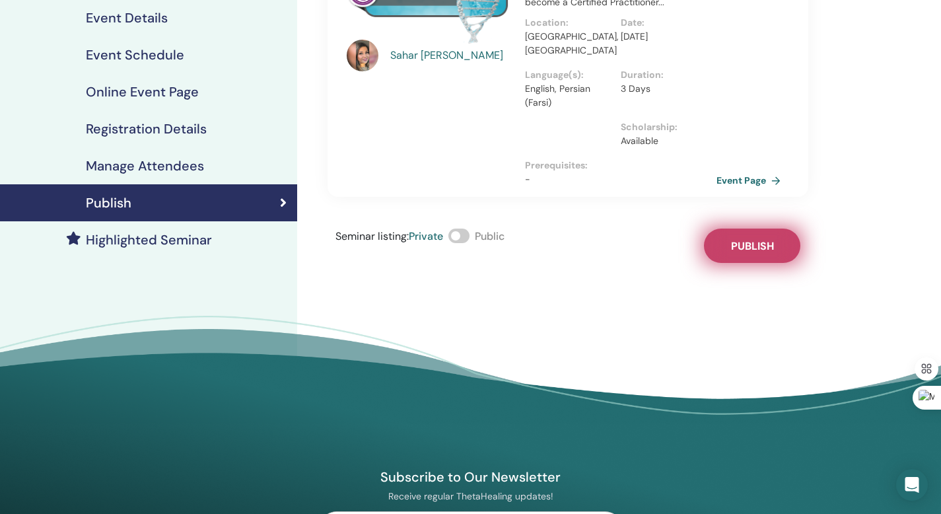
click at [773, 242] on button "Publish" at bounding box center [752, 245] width 96 height 34
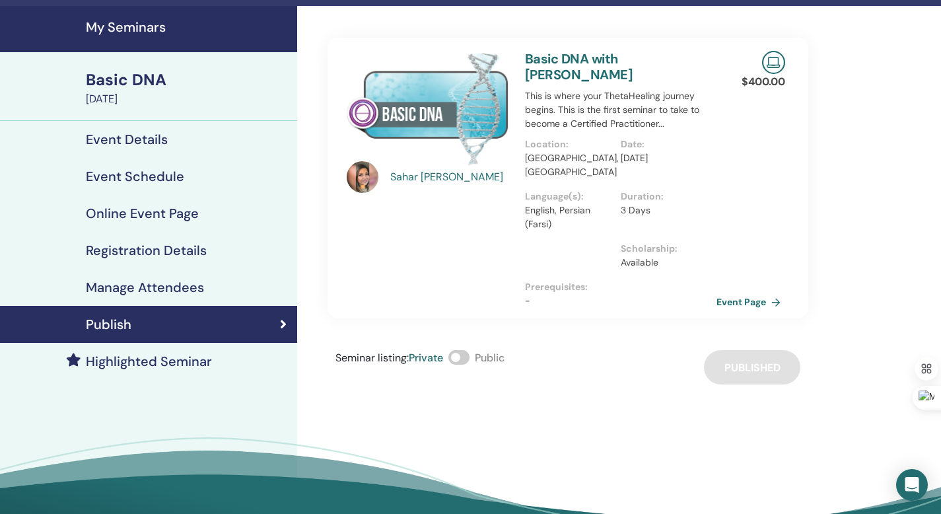
scroll to position [0, 0]
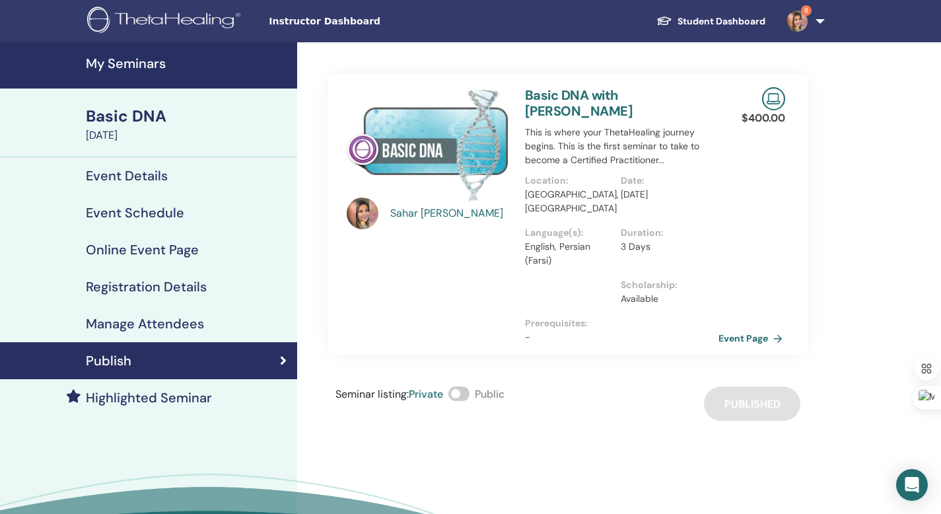
click at [751, 328] on link "Event Page" at bounding box center [752, 338] width 69 height 20
